Goal: Answer question/provide support

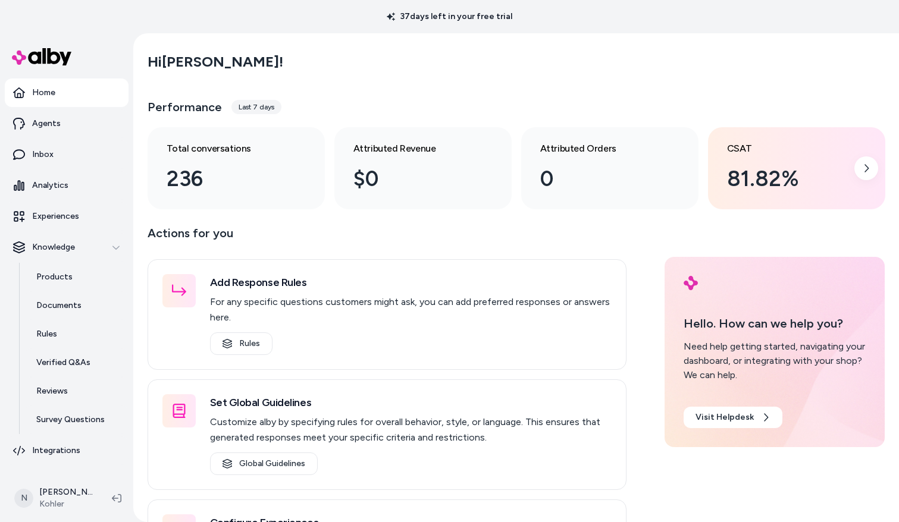
click at [803, 157] on div "CSAT 81.82%" at bounding box center [787, 169] width 120 height 54
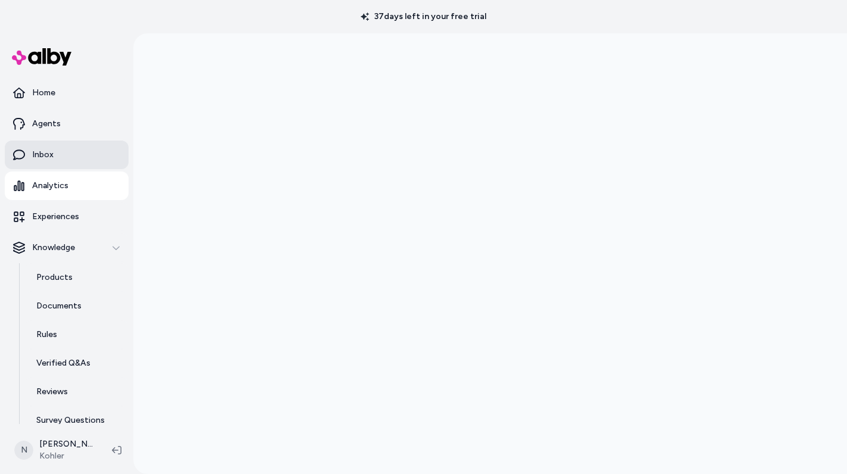
click at [56, 152] on link "Inbox" at bounding box center [67, 154] width 124 height 29
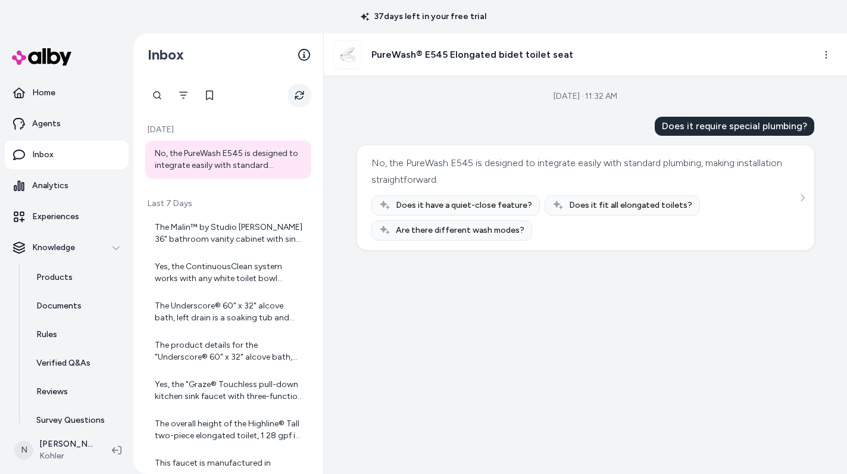
click at [302, 98] on icon "Refresh" at bounding box center [300, 95] width 10 height 10
click at [299, 89] on button "Refresh" at bounding box center [299, 95] width 24 height 24
click at [253, 186] on div "Last 7 Days The Malin™ by Studio [PERSON_NAME] 36" bathroom vanity cabinet with…" at bounding box center [228, 478] width 176 height 584
click at [253, 222] on div "The Malin™ by Studio [PERSON_NAME] 36" bathroom vanity cabinet with sink and qu…" at bounding box center [229, 233] width 149 height 24
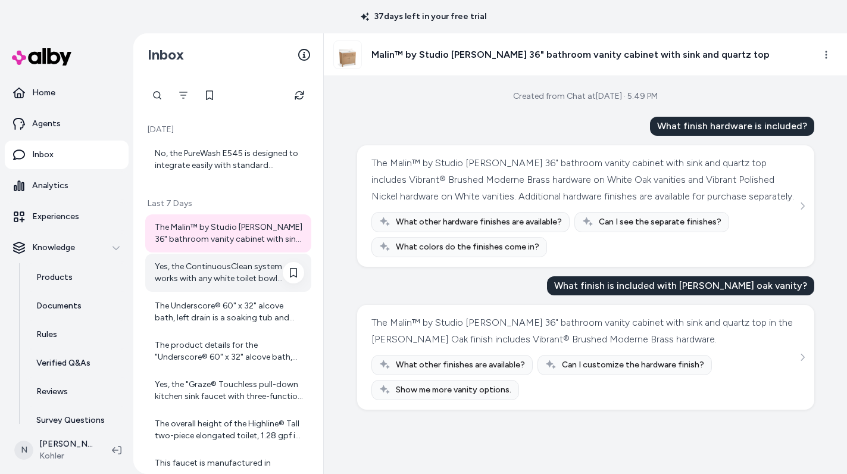
click at [258, 268] on div "Yes, the ContinuousClean system works with any white toilet bowl cleaner tablet…" at bounding box center [229, 273] width 149 height 24
